Goal: Check status: Check status

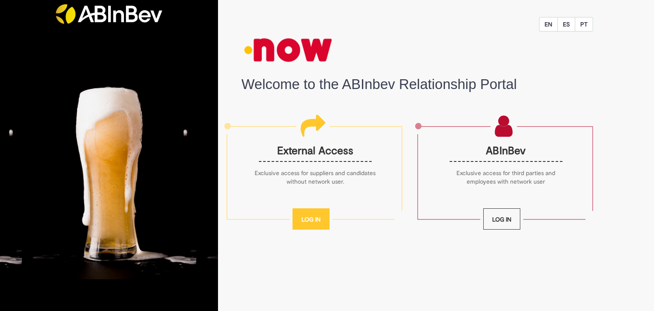
click at [319, 220] on link "Log In" at bounding box center [311, 218] width 37 height 21
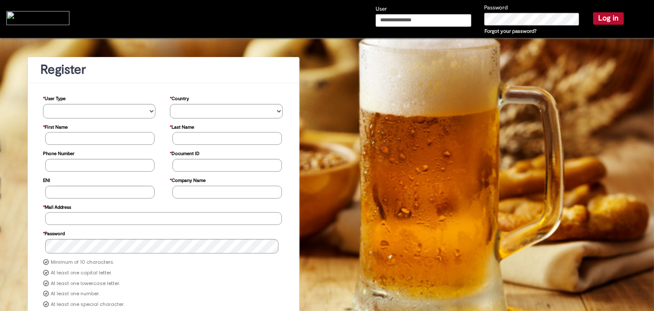
type input "**********"
click at [607, 19] on button "Log in" at bounding box center [608, 18] width 31 height 12
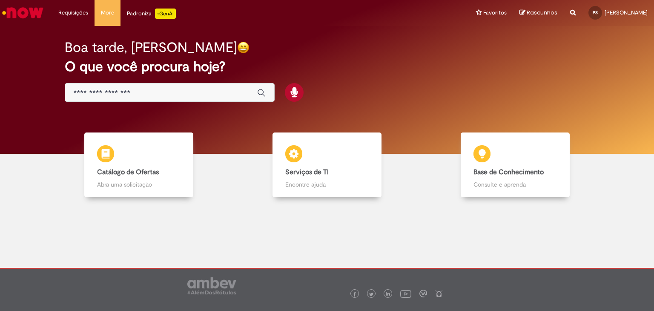
click at [250, 89] on now-button-iconic "Global" at bounding box center [259, 92] width 21 height 17
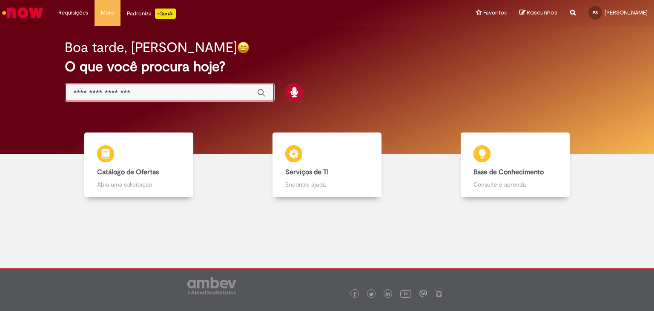
click at [227, 94] on input "Basta digitar aqui" at bounding box center [161, 93] width 175 height 10
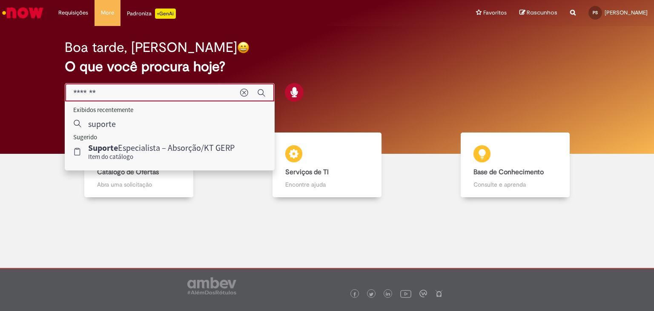
type input "*******"
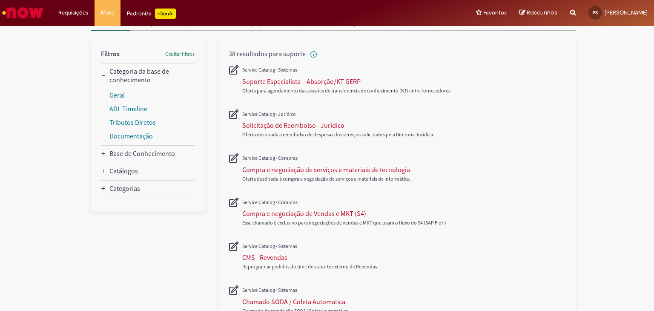
scroll to position [7, 0]
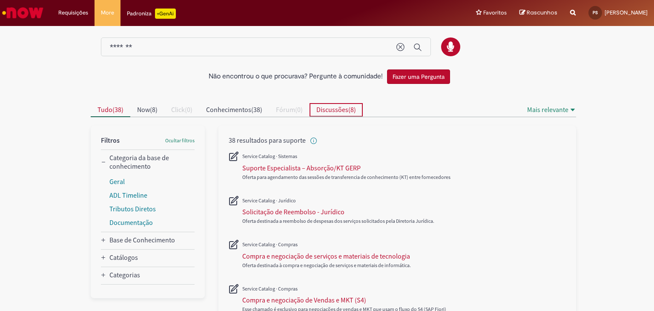
click at [346, 107] on span "Discussões" at bounding box center [333, 109] width 32 height 9
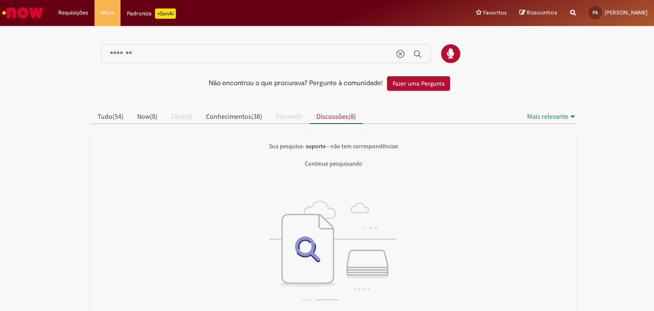
click at [416, 81] on button "Fazer uma Pergunta" at bounding box center [418, 83] width 63 height 14
click at [558, 12] on span "Rascunhos" at bounding box center [542, 13] width 31 height 8
click at [105, 113] on span "Tudo" at bounding box center [105, 116] width 15 height 9
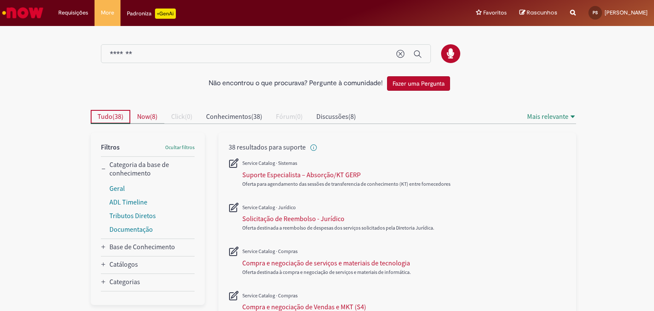
click at [144, 112] on span "Now" at bounding box center [143, 116] width 13 height 9
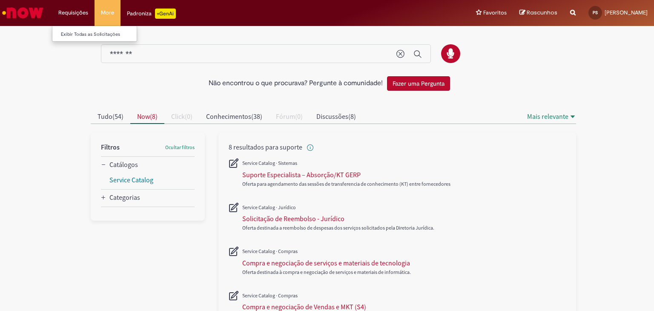
click at [81, 14] on li "Requisições Exibir Todas as Solicitações" at bounding box center [73, 13] width 43 height 26
click at [73, 12] on li "Requisições Exibir Todas as Solicitações" at bounding box center [73, 13] width 43 height 26
click at [84, 32] on link "Exibir Todas as Solicitações" at bounding box center [99, 34] width 94 height 9
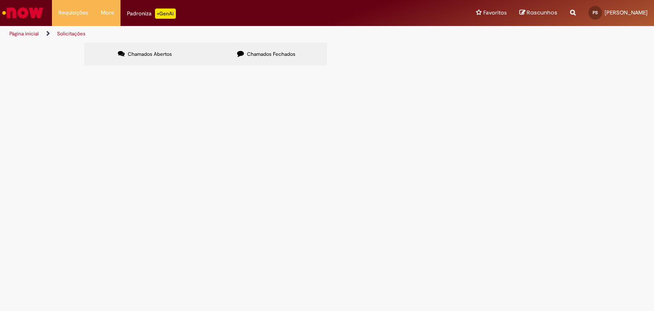
click at [274, 55] on span "Chamados Fechados" at bounding box center [271, 54] width 49 height 7
click at [0, 0] on button at bounding box center [0, 0] width 0 height 0
click at [0, 0] on div "Não há registros em Item solicitado usando este filtro" at bounding box center [0, 0] width 0 height 0
